Goal: Transaction & Acquisition: Purchase product/service

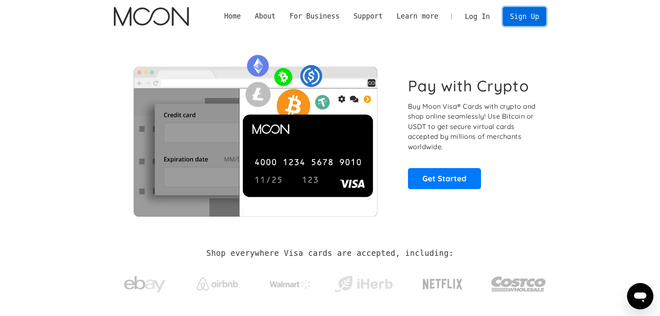
click at [523, 19] on link "Sign Up" at bounding box center [524, 16] width 43 height 19
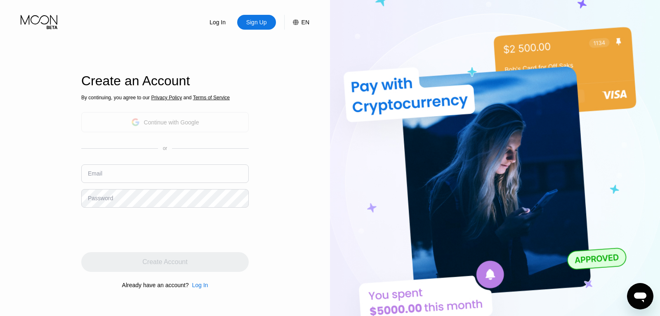
click at [168, 124] on div "Continue with Google" at bounding box center [171, 122] width 55 height 7
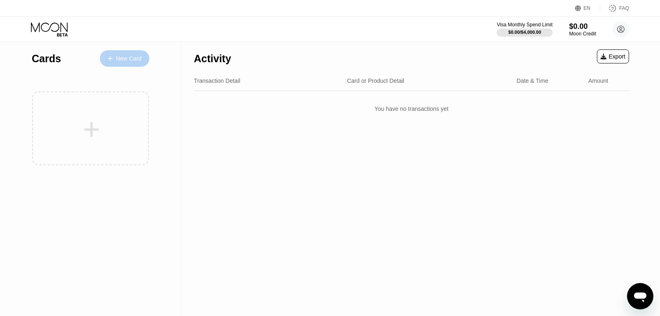
click at [126, 57] on div "New Card" at bounding box center [129, 58] width 26 height 7
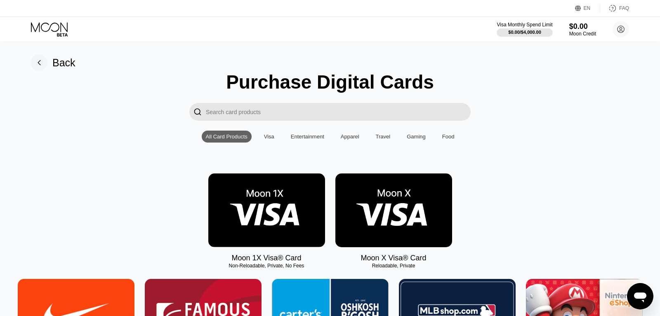
drag, startPoint x: 657, startPoint y: 23, endPoint x: 659, endPoint y: 32, distance: 9.7
click at [293, 117] on input "Search card products" at bounding box center [338, 112] width 265 height 18
type input "a"
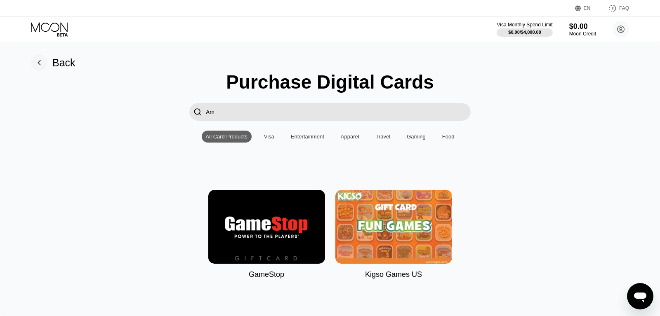
type input "A"
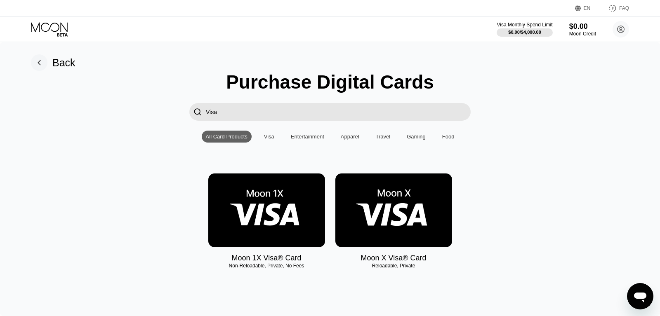
type input "Visa"
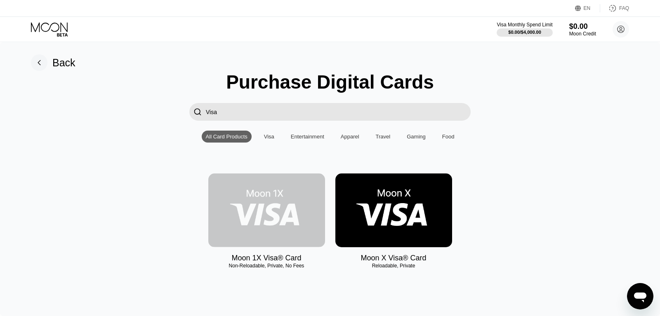
click at [288, 210] on img at bounding box center [266, 211] width 117 height 74
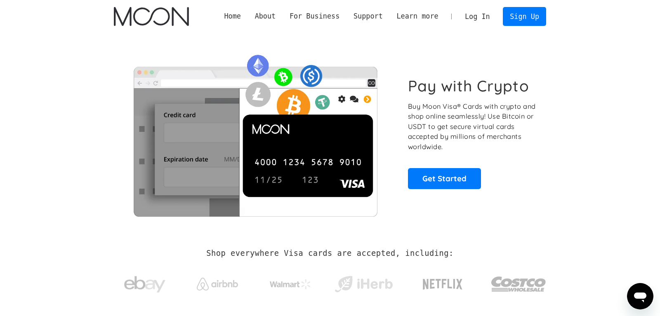
click at [479, 19] on link "Log In" at bounding box center [477, 16] width 39 height 18
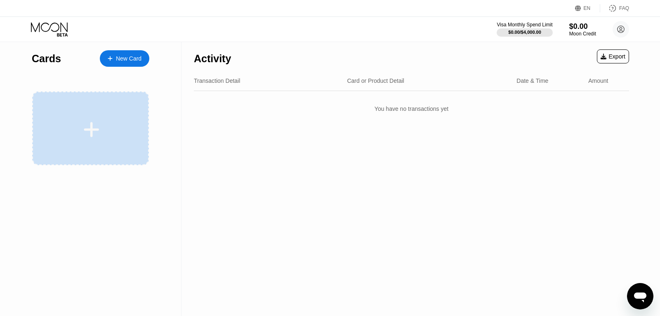
click at [103, 107] on div at bounding box center [90, 129] width 117 height 74
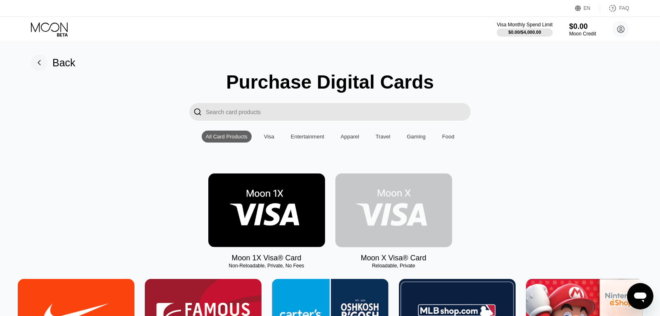
click at [384, 214] on img at bounding box center [393, 211] width 117 height 74
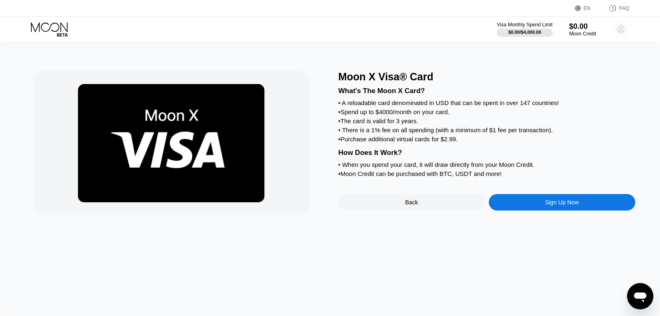
click at [620, 28] on icon at bounding box center [620, 29] width 5 height 5
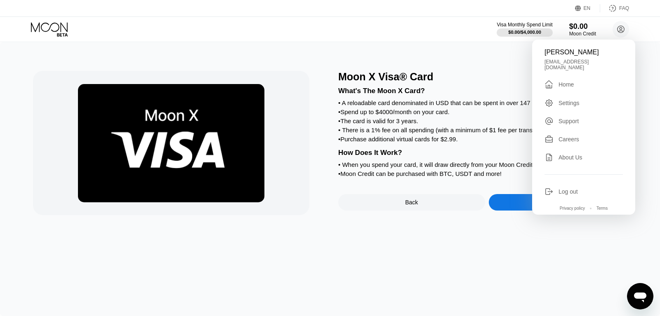
click at [653, 98] on div "Moon X Visa® Card What's The Moon X Card? • A reloadable card denominated in US…" at bounding box center [330, 179] width 660 height 274
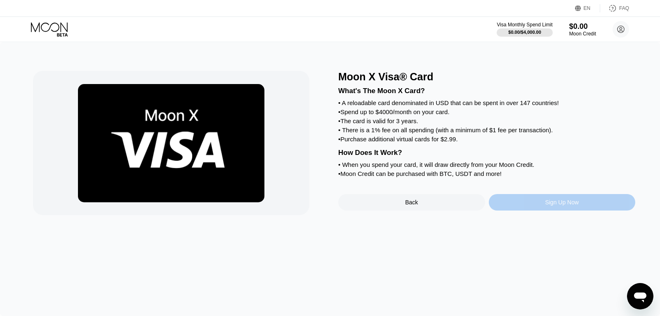
click at [560, 206] on div "Sign Up Now" at bounding box center [562, 202] width 34 height 7
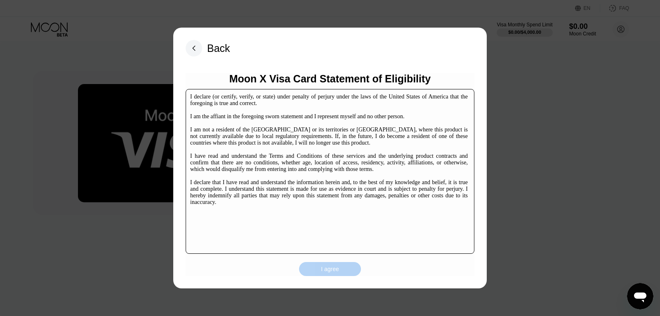
click at [326, 273] on div "I agree" at bounding box center [330, 269] width 18 height 7
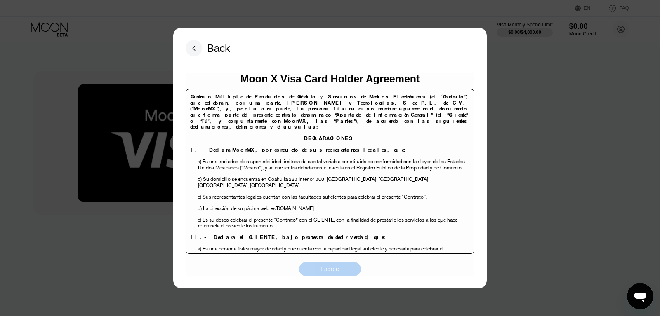
click at [326, 273] on div "I agree" at bounding box center [330, 269] width 18 height 7
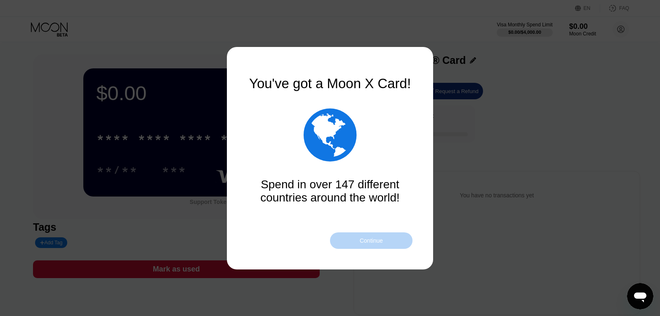
click at [383, 244] on div "Continue" at bounding box center [371, 241] width 82 height 16
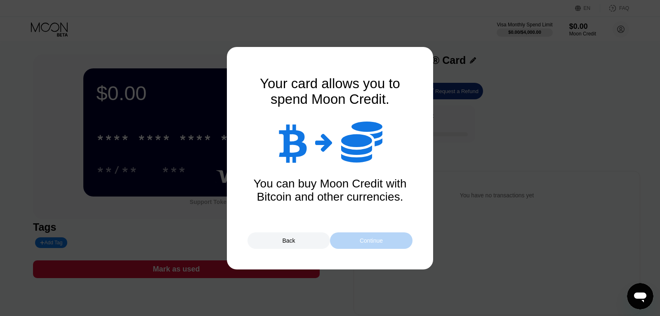
click at [377, 242] on div "Continue" at bounding box center [371, 240] width 23 height 7
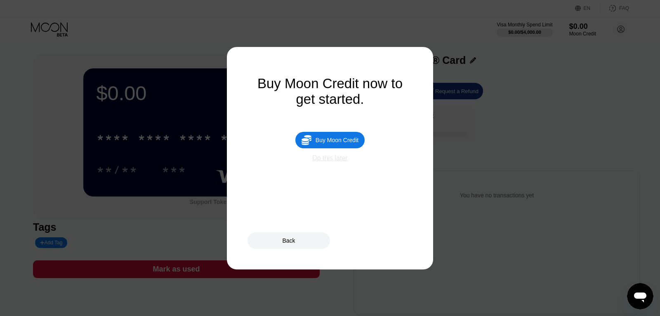
click at [337, 162] on div "Do this later" at bounding box center [329, 158] width 35 height 7
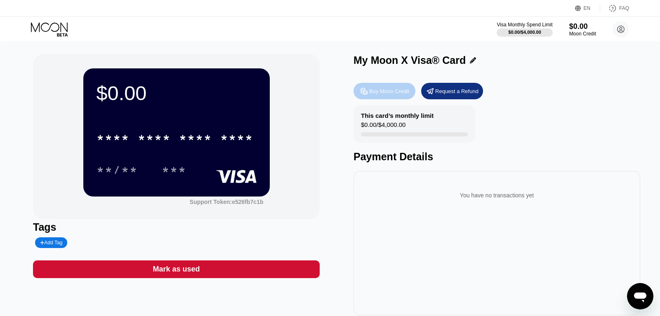
click at [390, 94] on div "Buy Moon Credit" at bounding box center [389, 91] width 40 height 7
type input "0"
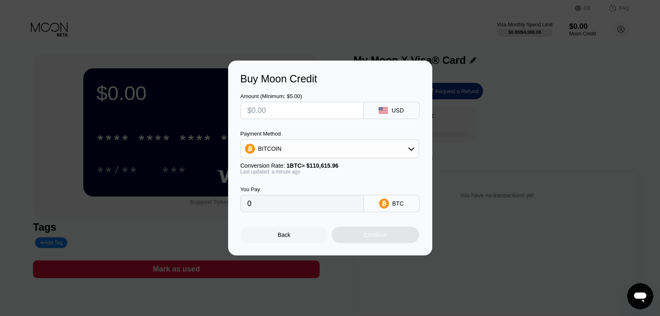
click at [296, 107] on input "text" at bounding box center [301, 110] width 109 height 16
type input "$20"
type input "0.00018081"
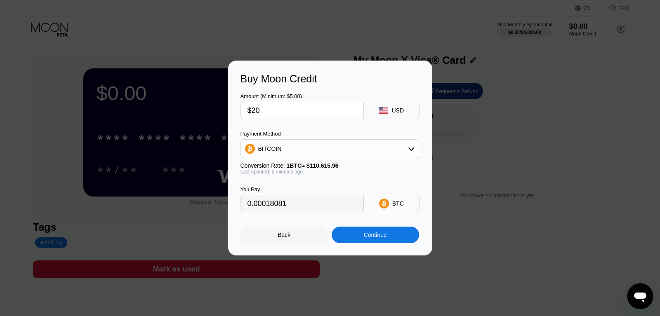
type input "$20"
click at [370, 236] on div "Continue" at bounding box center [375, 235] width 23 height 7
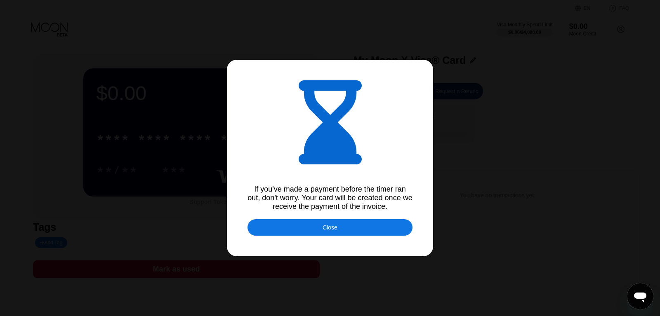
type input "0.00018095"
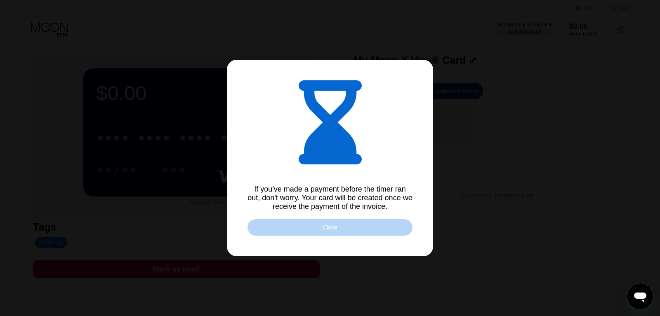
click at [337, 235] on div "Close" at bounding box center [329, 227] width 165 height 16
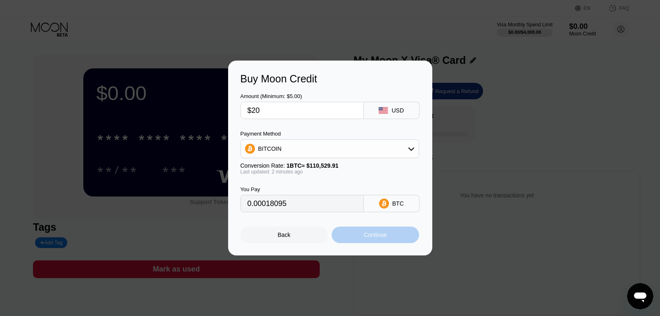
click at [374, 238] on div "Continue" at bounding box center [375, 235] width 23 height 7
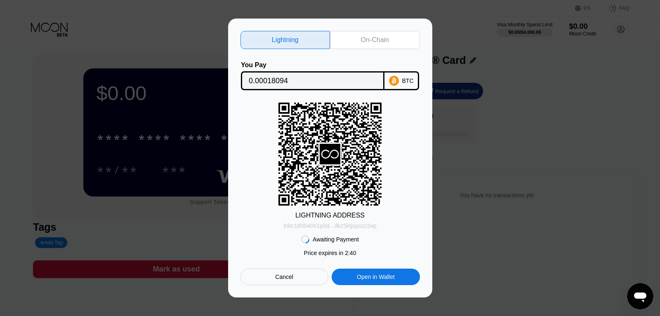
click at [324, 226] on div "lnbc180940n1p5d...dkz5ktjspxzz3vp" at bounding box center [330, 226] width 93 height 7
click at [323, 225] on div "lnbc180940n1p5d...dkz5ktjspxzz3vp" at bounding box center [330, 226] width 93 height 7
click at [486, 226] on div "Lightning On-Chain You Pay 0.00018094 BTC LIGHTNING ADDRESS lnbc180940n1p5d...d…" at bounding box center [330, 158] width 660 height 279
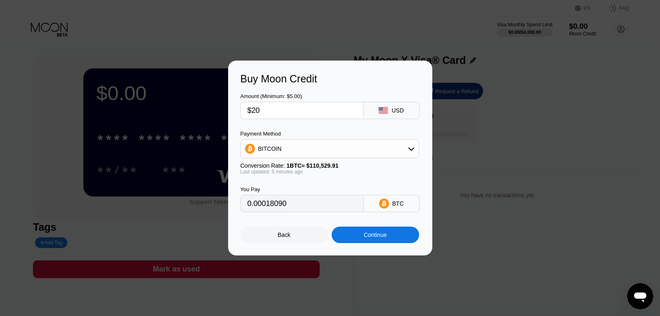
type input "0.00018090"
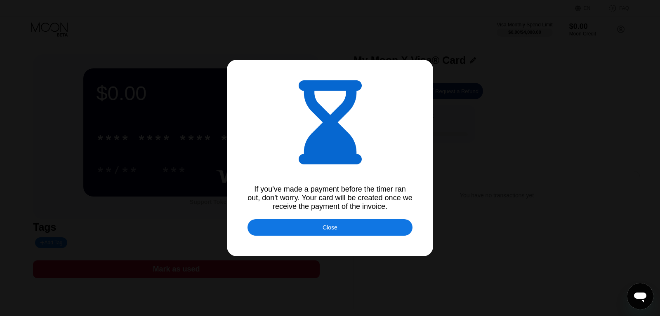
type input "0.00018156"
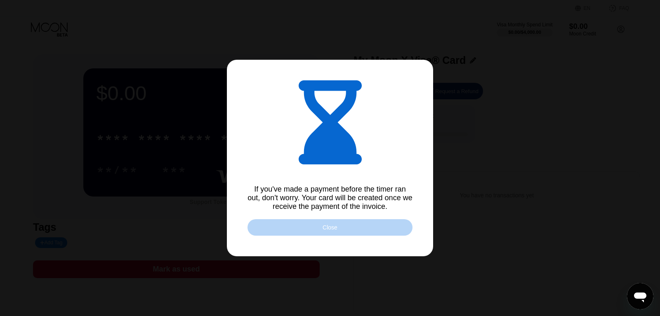
click at [332, 231] on div "Close" at bounding box center [329, 227] width 15 height 7
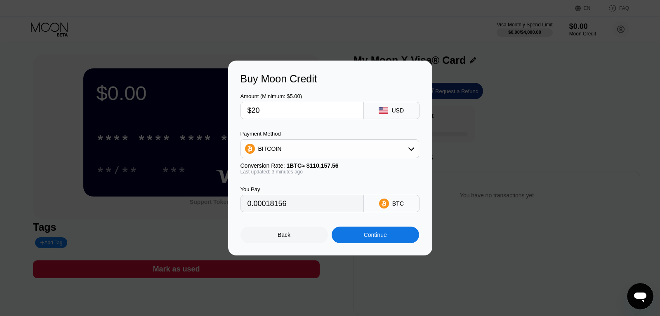
click at [367, 238] on div "Continue" at bounding box center [375, 235] width 23 height 7
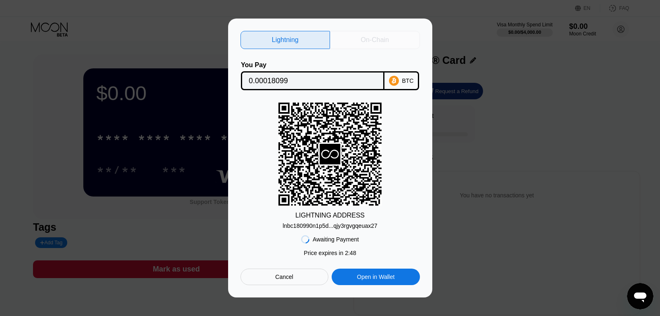
click at [378, 36] on div "On-Chain" at bounding box center [375, 40] width 28 height 8
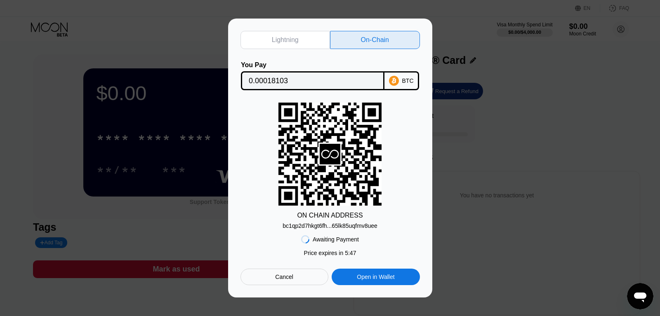
click at [329, 225] on div "bc1qp2d7hkgt6fh...65lk85uqfmv8uee" at bounding box center [329, 226] width 95 height 7
click at [285, 45] on div "Lightning" at bounding box center [285, 40] width 90 height 18
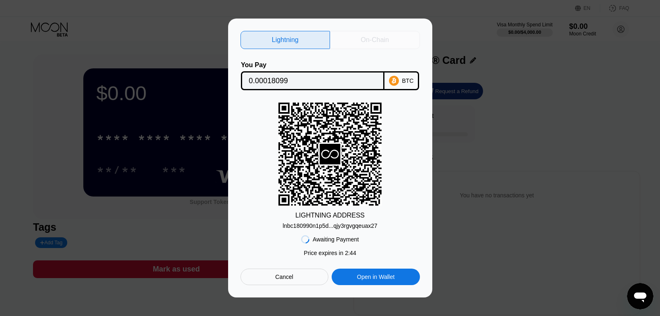
click at [373, 37] on div "On-Chain" at bounding box center [375, 40] width 28 height 8
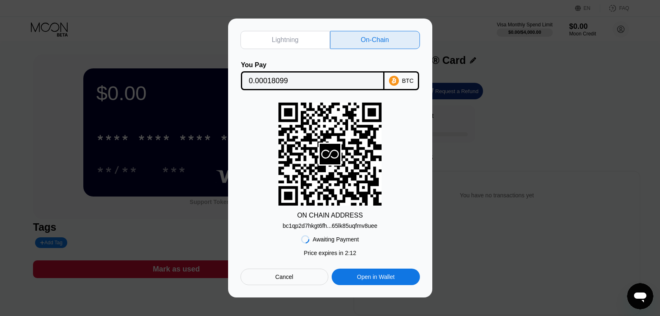
type input "0.00018103"
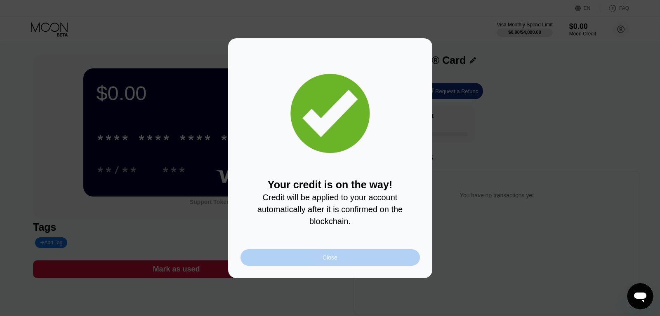
click at [367, 259] on div "Close" at bounding box center [329, 257] width 179 height 16
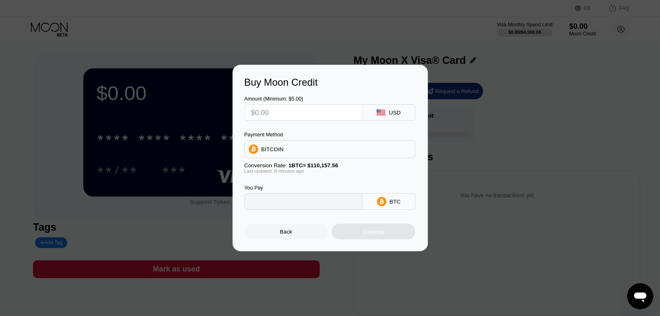
type input "0"
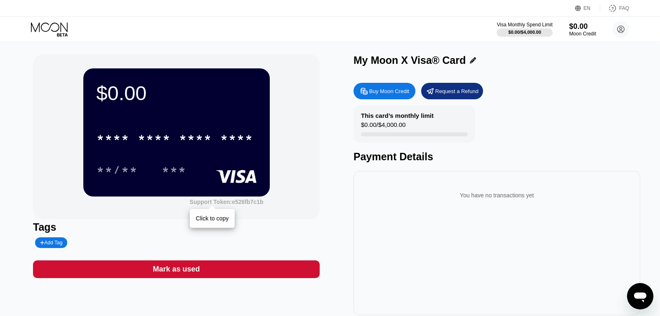
click at [215, 205] on div "Support Token: e526fb7c1b" at bounding box center [227, 202] width 74 height 7
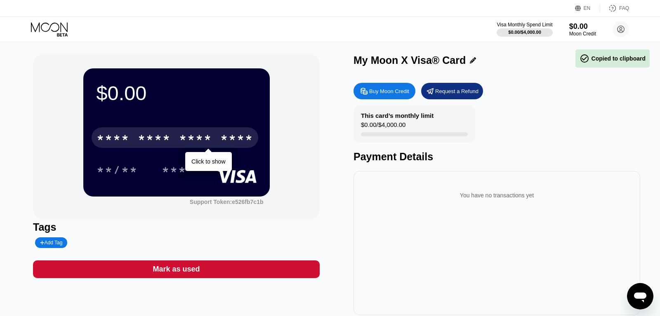
click at [188, 147] on div "* * * * * * * * * * * * ****" at bounding box center [175, 137] width 167 height 21
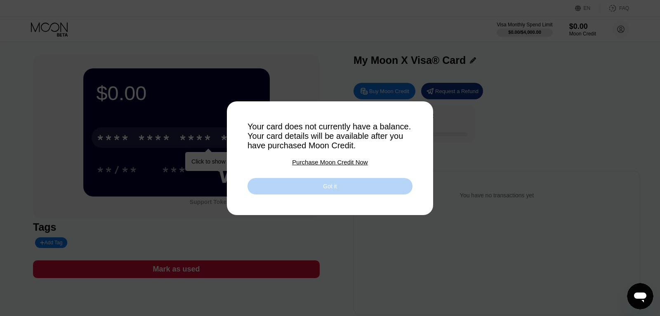
click at [320, 192] on div "Got it" at bounding box center [329, 186] width 165 height 16
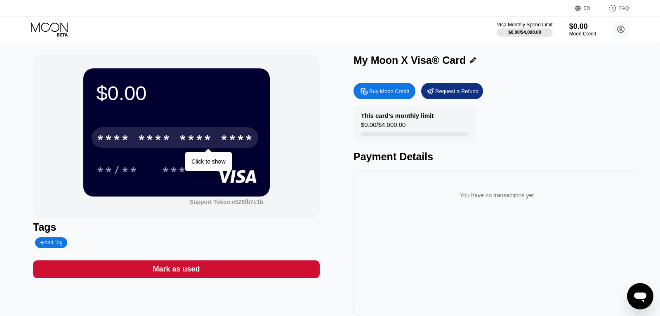
click at [203, 164] on div "**/** ***" at bounding box center [176, 170] width 160 height 21
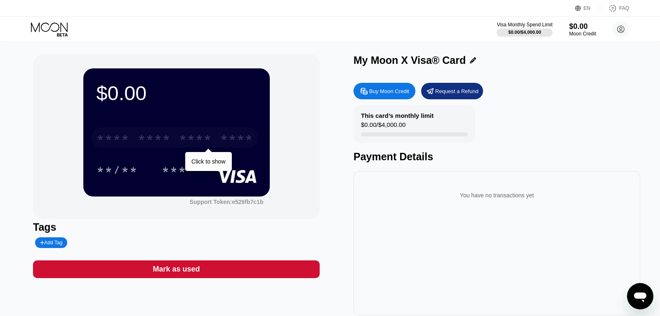
click at [217, 133] on div "* * * * * * * * * * * * ****" at bounding box center [175, 137] width 167 height 21
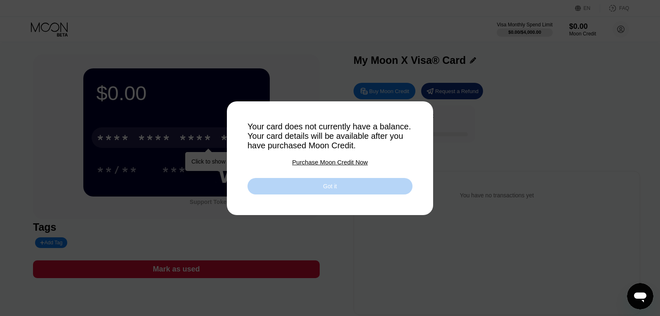
click at [317, 189] on div "Got it" at bounding box center [329, 186] width 165 height 16
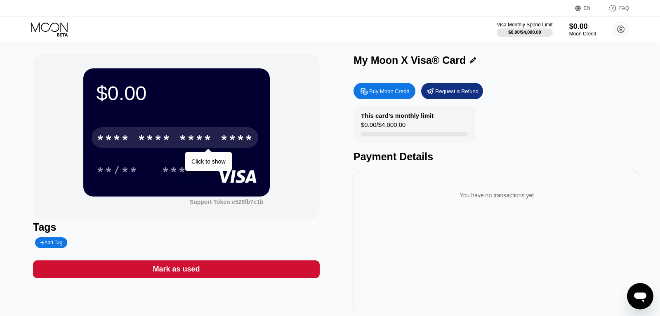
click at [209, 139] on div "* * * *" at bounding box center [195, 138] width 33 height 13
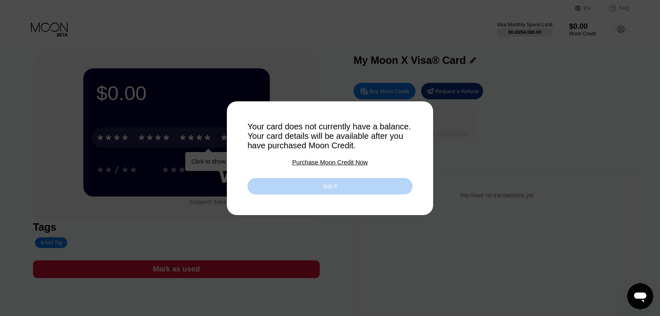
click at [333, 190] on div "Got it" at bounding box center [330, 186] width 14 height 7
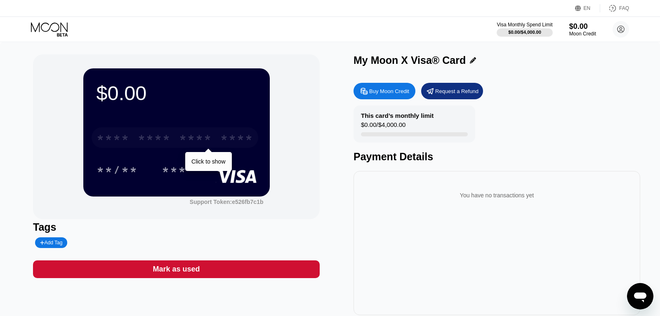
click at [174, 137] on div "* * * * * * * * * * * * ****" at bounding box center [175, 137] width 167 height 21
click at [174, 140] on div "* * * * * * * * * * * * 4964" at bounding box center [175, 137] width 167 height 21
click at [241, 140] on div "4964" at bounding box center [236, 138] width 33 height 13
